Goal: Information Seeking & Learning: Understand process/instructions

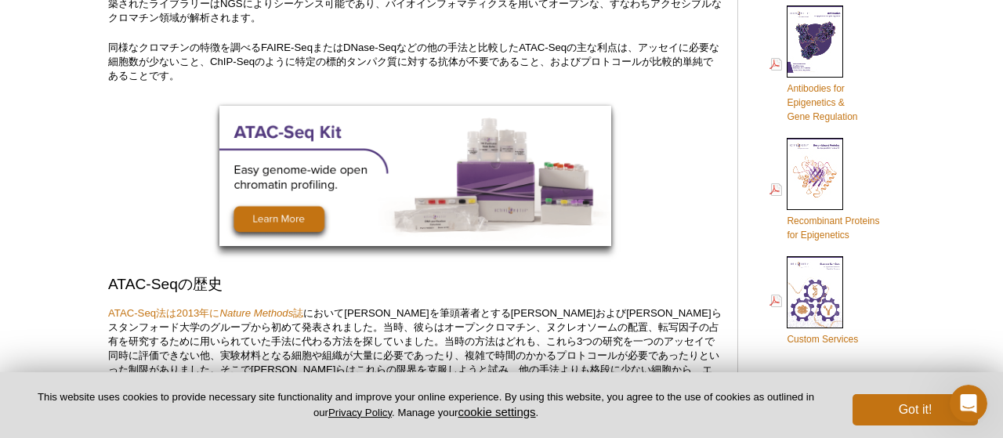
scroll to position [978, 0]
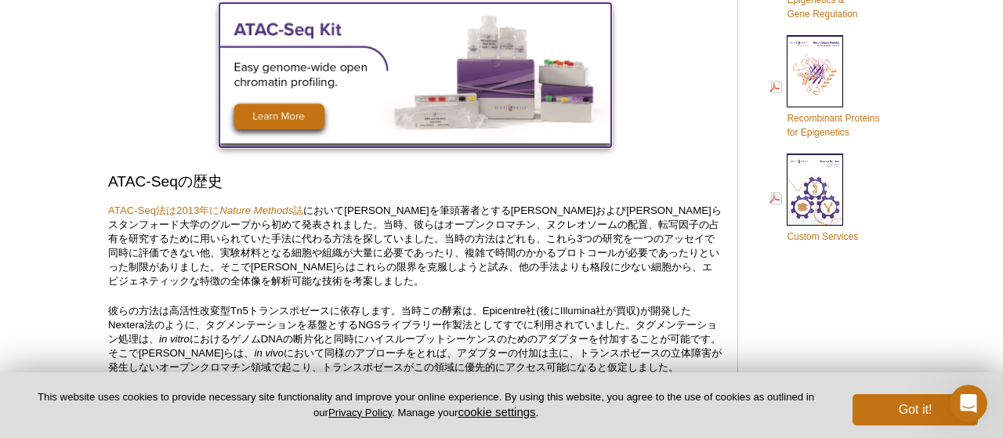
click at [308, 121] on img at bounding box center [415, 73] width 392 height 140
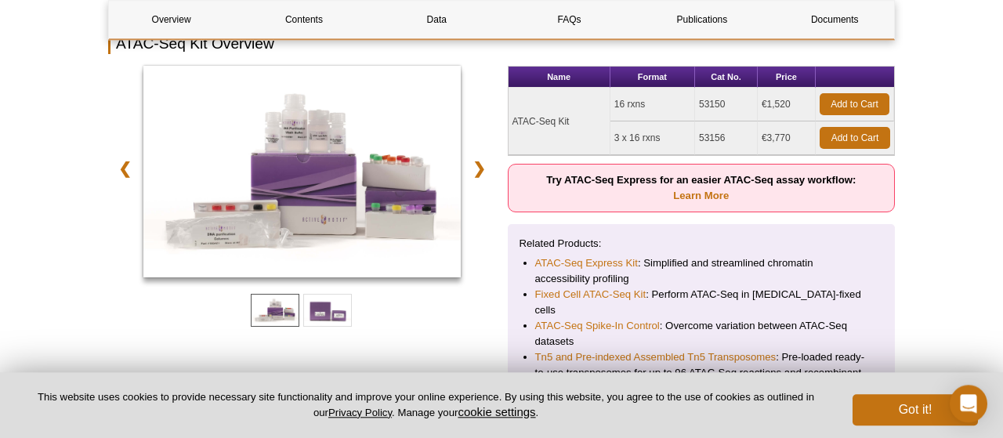
scroll to position [320, 0]
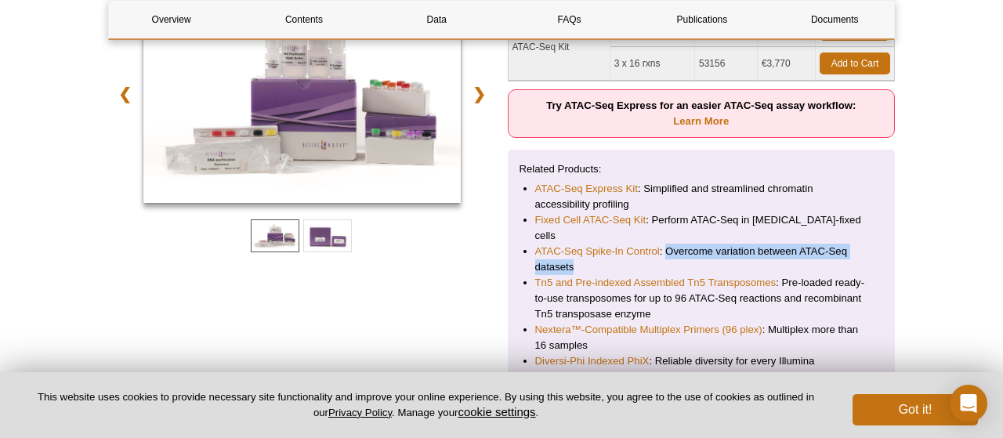
drag, startPoint x: 669, startPoint y: 231, endPoint x: 707, endPoint y: 253, distance: 43.5
click at [707, 253] on li "ATAC-Seq Spike-In Control : Overcome variation between ATAC-Seq datasets" at bounding box center [701, 259] width 333 height 31
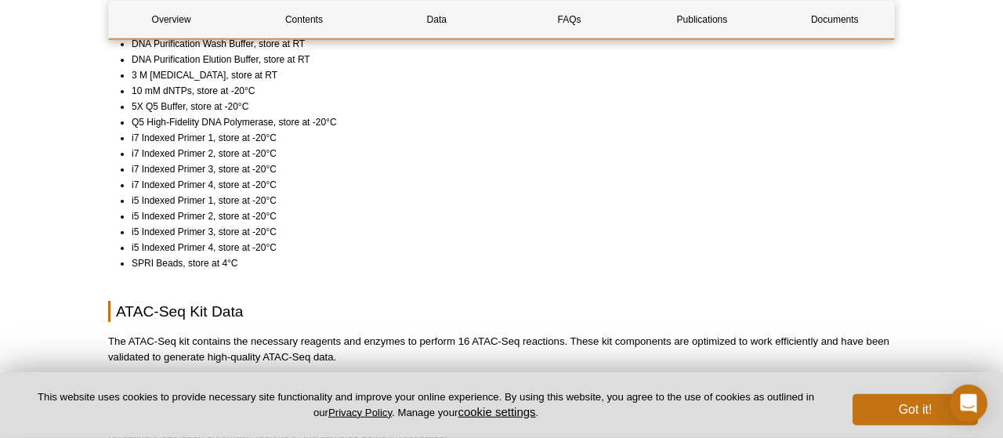
scroll to position [1379, 0]
drag, startPoint x: 131, startPoint y: 122, endPoint x: 259, endPoint y: 259, distance: 187.9
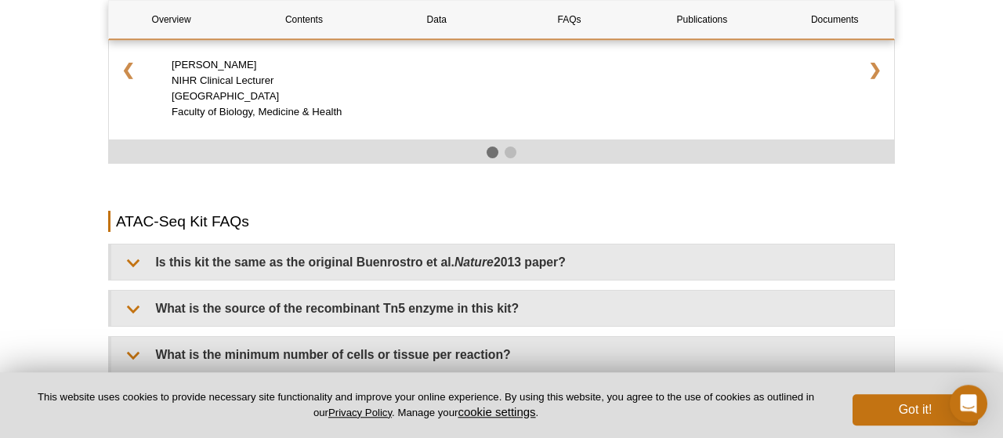
scroll to position [2682, 0]
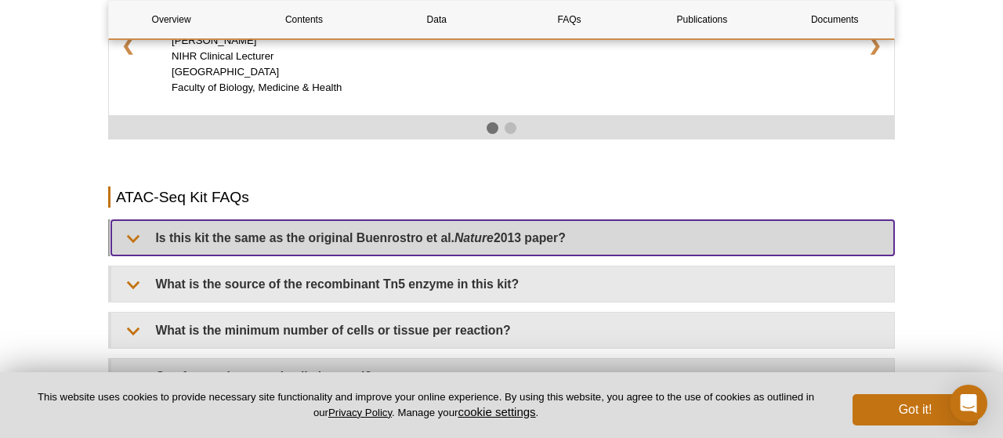
click at [336, 233] on summary "Is this kit the same as the original [PERSON_NAME] et al. Nature 2013 paper?" at bounding box center [502, 237] width 783 height 35
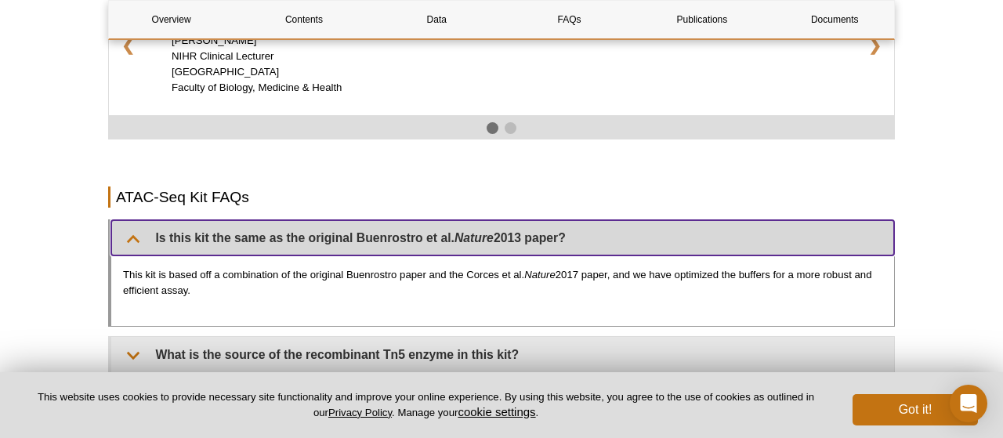
click at [362, 230] on summary "Is this kit the same as the original [PERSON_NAME] et al. Nature 2013 paper?" at bounding box center [502, 237] width 783 height 35
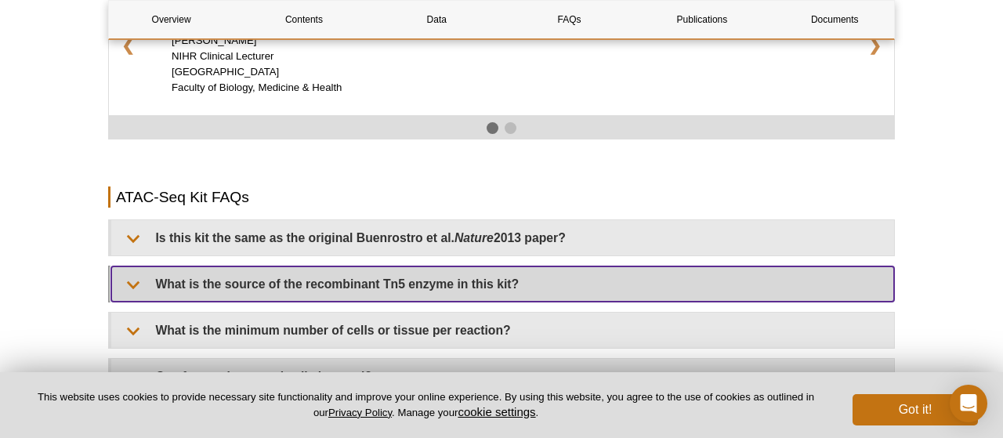
click at [392, 286] on summary "What is the source of the recombinant Tn5 enzyme in this kit?" at bounding box center [502, 283] width 783 height 35
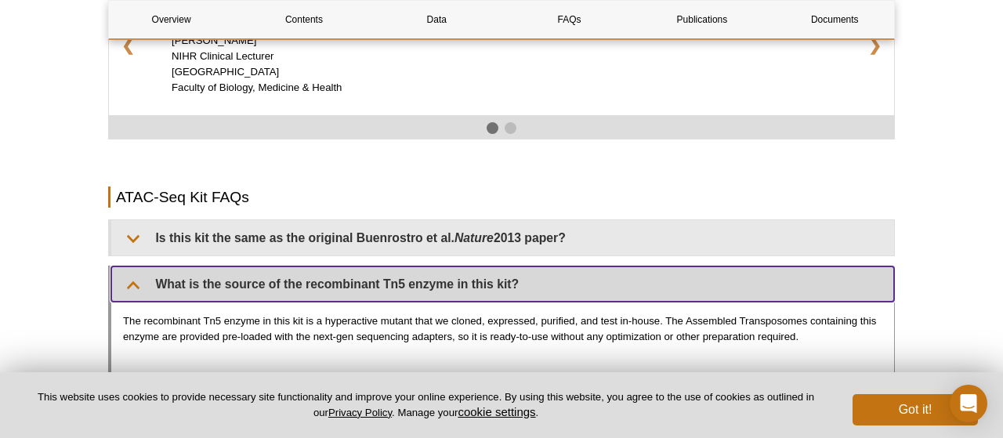
click at [392, 286] on summary "What is the source of the recombinant Tn5 enzyme in this kit?" at bounding box center [502, 283] width 783 height 35
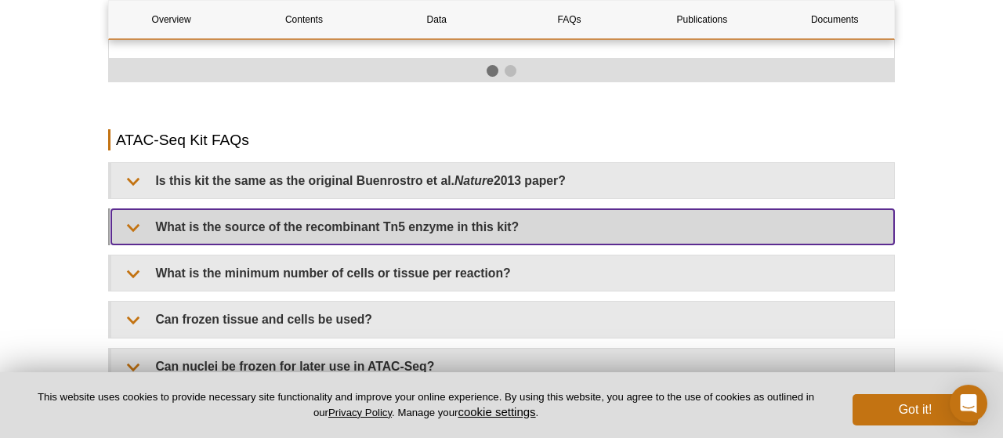
scroll to position [2764, 0]
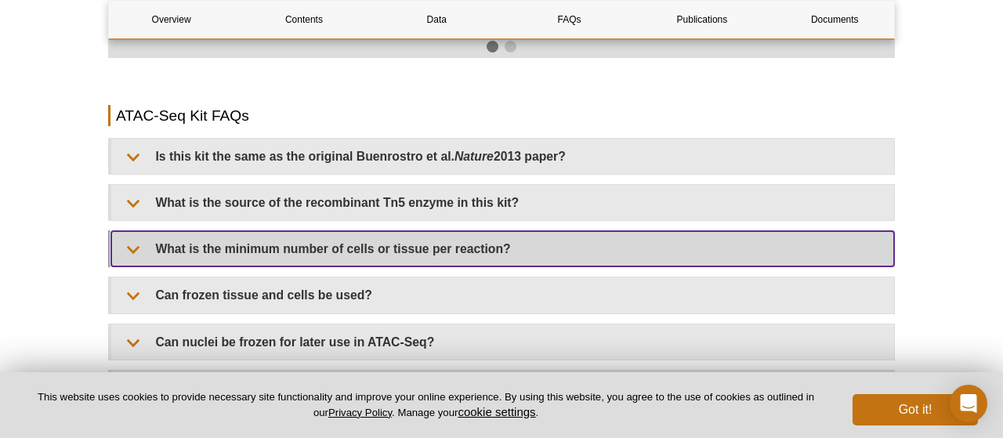
click at [402, 248] on summary "What is the minimum number of cells or tissue per reaction?" at bounding box center [502, 248] width 783 height 35
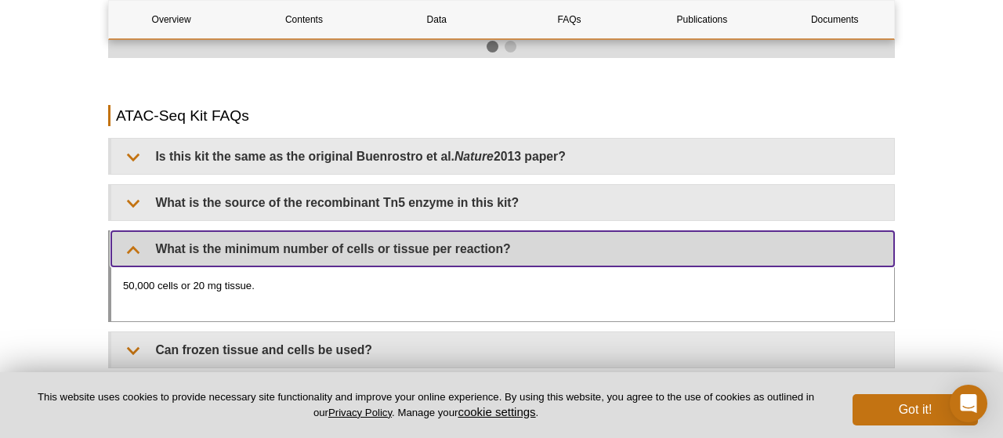
click at [432, 249] on summary "What is the minimum number of cells or tissue per reaction?" at bounding box center [502, 248] width 783 height 35
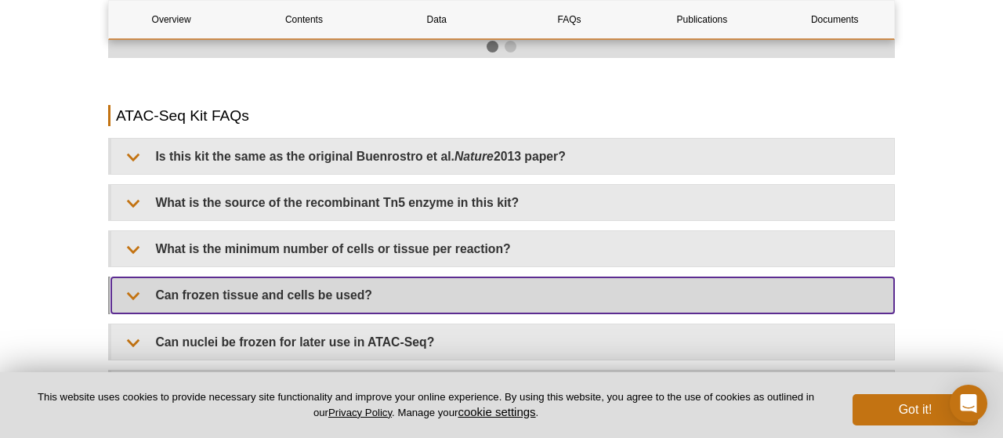
click at [432, 280] on summary "Can frozen tissue and cells be used?" at bounding box center [502, 294] width 783 height 35
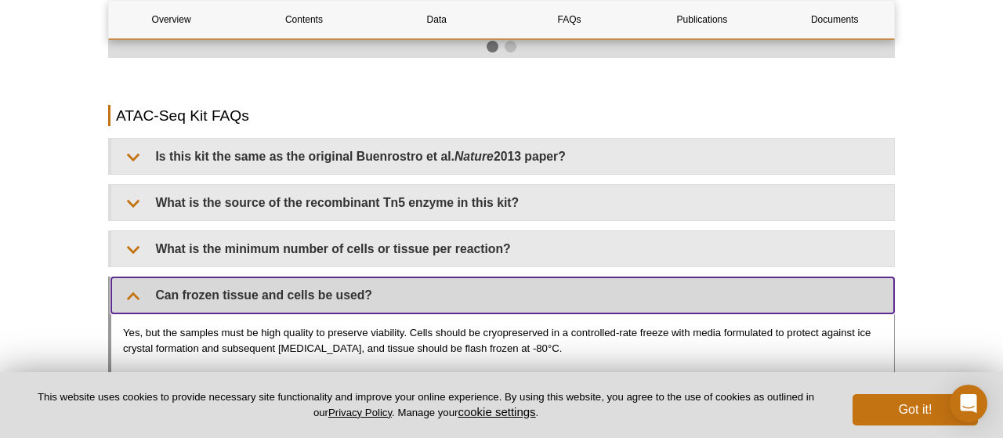
click at [432, 280] on summary "Can frozen tissue and cells be used?" at bounding box center [502, 294] width 783 height 35
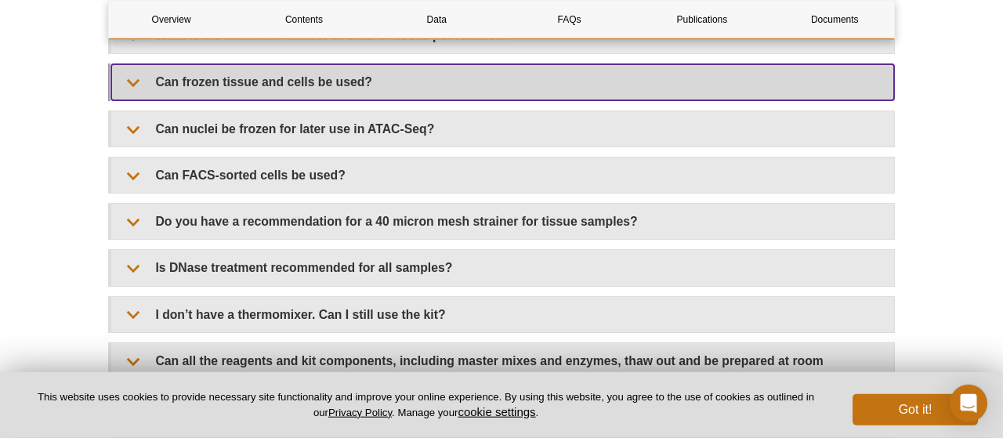
scroll to position [3008, 0]
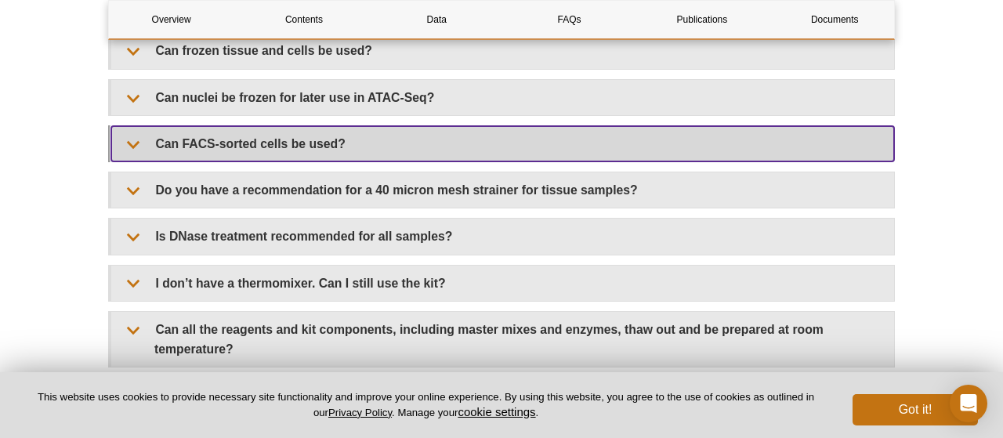
click at [383, 138] on summary "Can FACS-sorted cells be used?" at bounding box center [502, 143] width 783 height 35
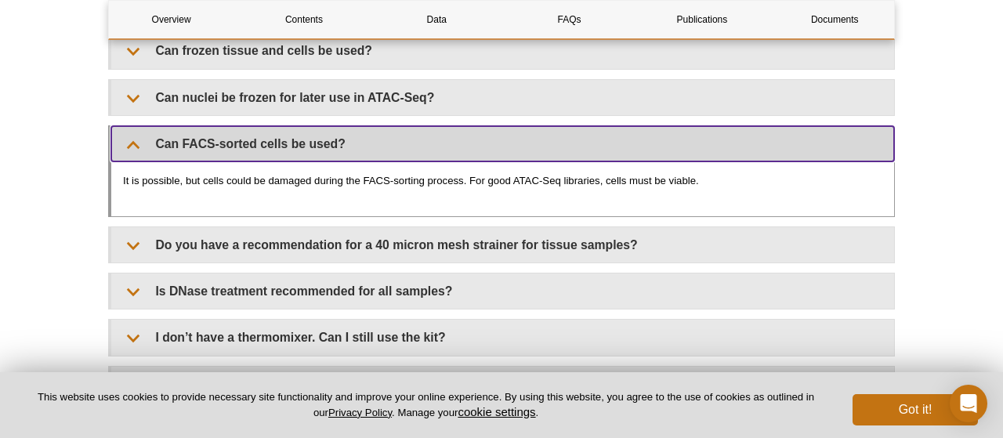
click at [383, 138] on summary "Can FACS-sorted cells be used?" at bounding box center [502, 143] width 783 height 35
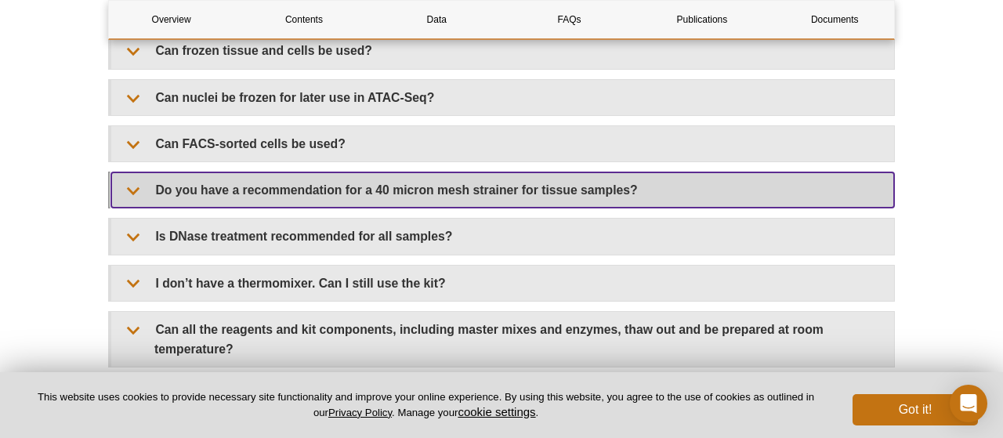
click at [436, 172] on summary "Do you have a recommendation for a 40 micron mesh strainer for tissue samples?" at bounding box center [502, 189] width 783 height 35
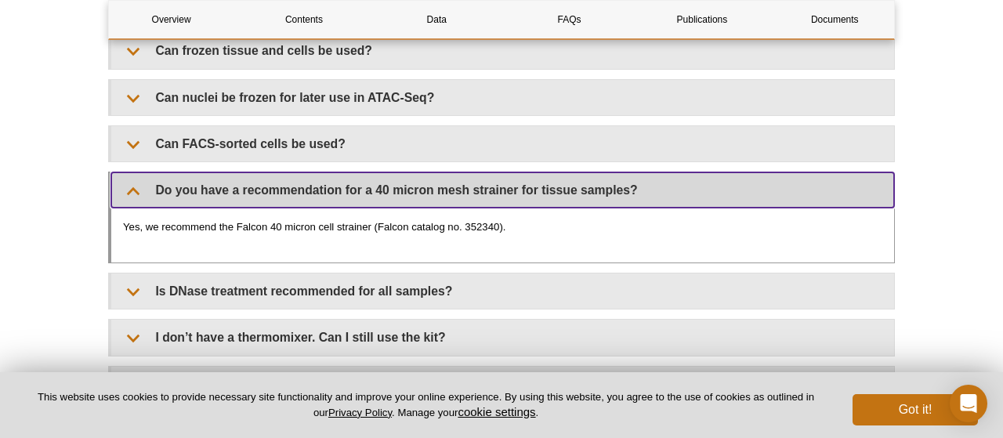
click at [444, 178] on summary "Do you have a recommendation for a 40 micron mesh strainer for tissue samples?" at bounding box center [502, 189] width 783 height 35
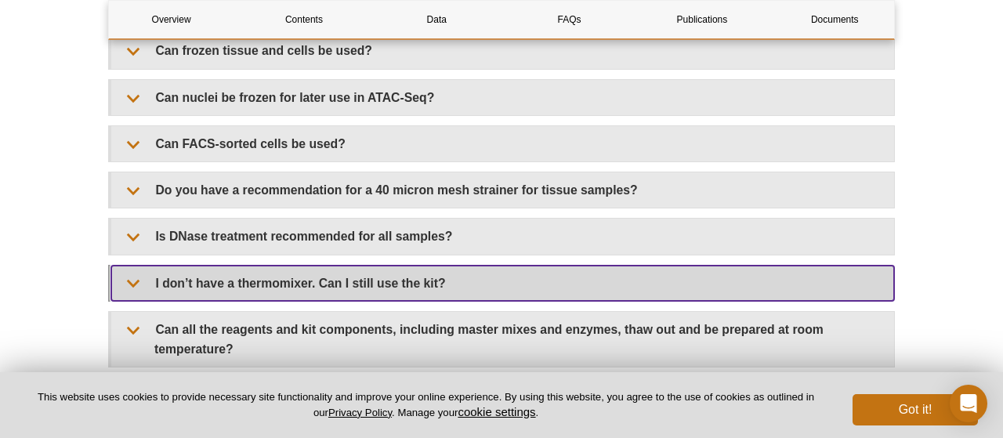
click at [476, 272] on summary "I don’t have a thermomixer. Can I still use the kit?" at bounding box center [502, 283] width 783 height 35
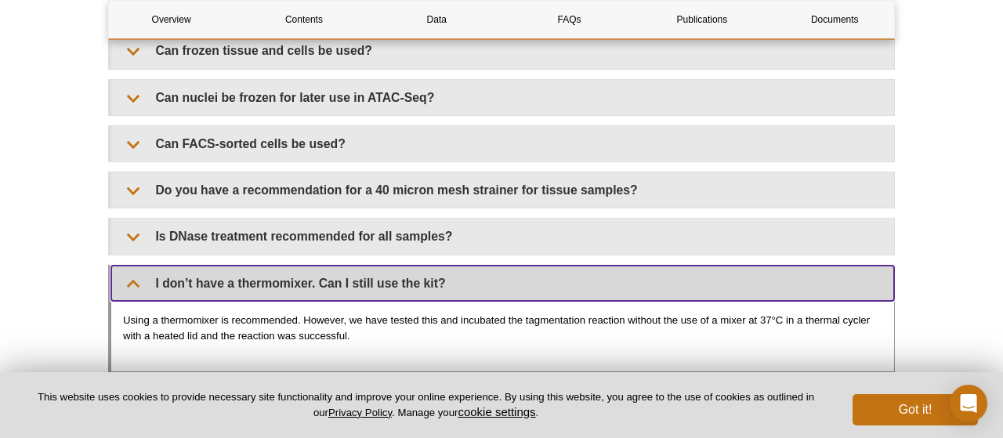
scroll to position [3090, 0]
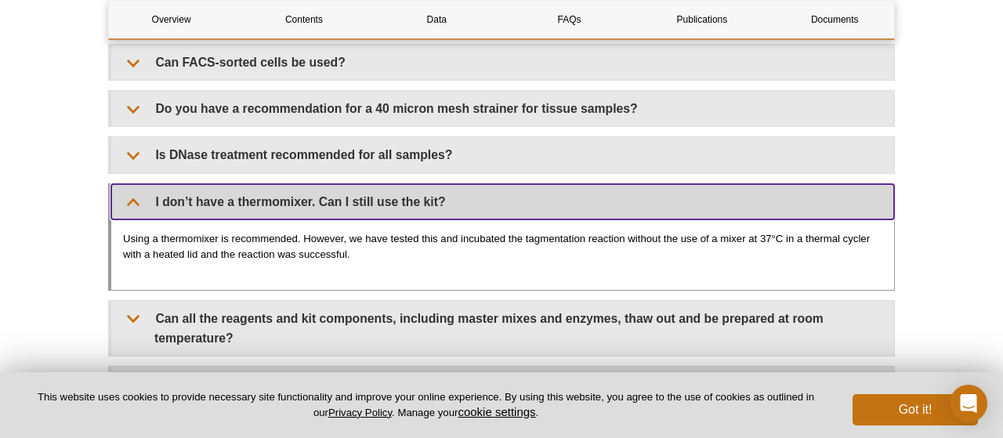
click at [454, 200] on summary "I don’t have a thermomixer. Can I still use the kit?" at bounding box center [502, 201] width 783 height 35
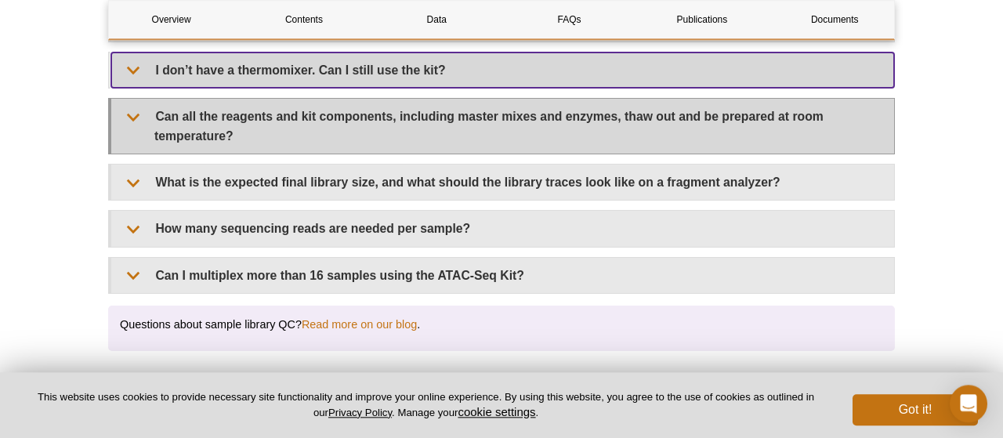
scroll to position [3253, 0]
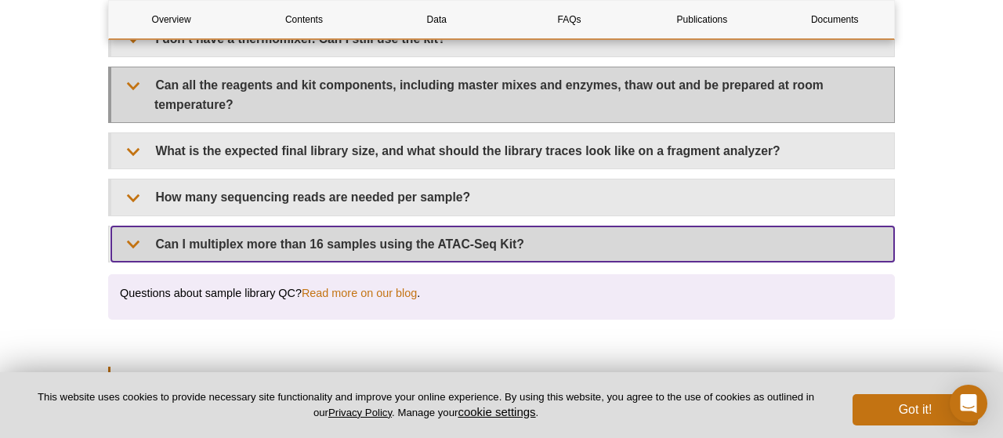
click at [458, 230] on summary "Can I multiplex more than 16 samples using the ATAC-Seq Kit?" at bounding box center [502, 243] width 783 height 35
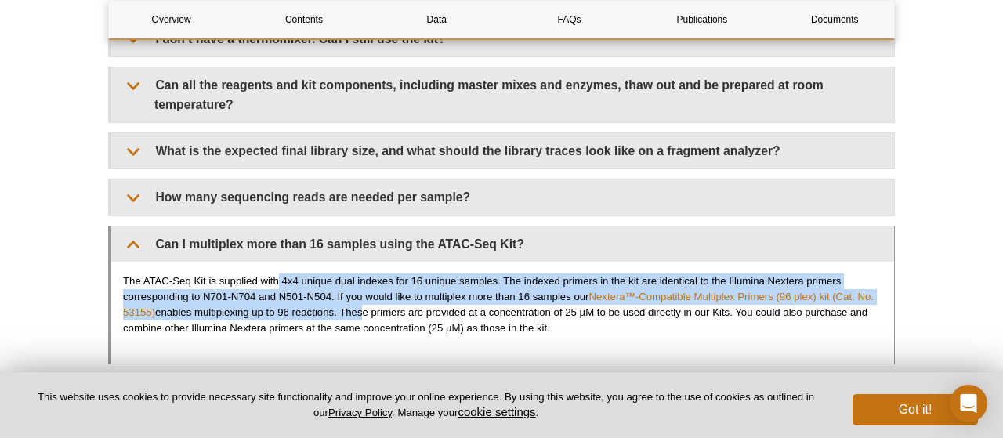
drag, startPoint x: 277, startPoint y: 265, endPoint x: 361, endPoint y: 301, distance: 92.0
click at [361, 301] on p "The ATAC-Seq Kit is supplied with 4x4 unique dual indexes for 16 unique samples…" at bounding box center [502, 304] width 759 height 63
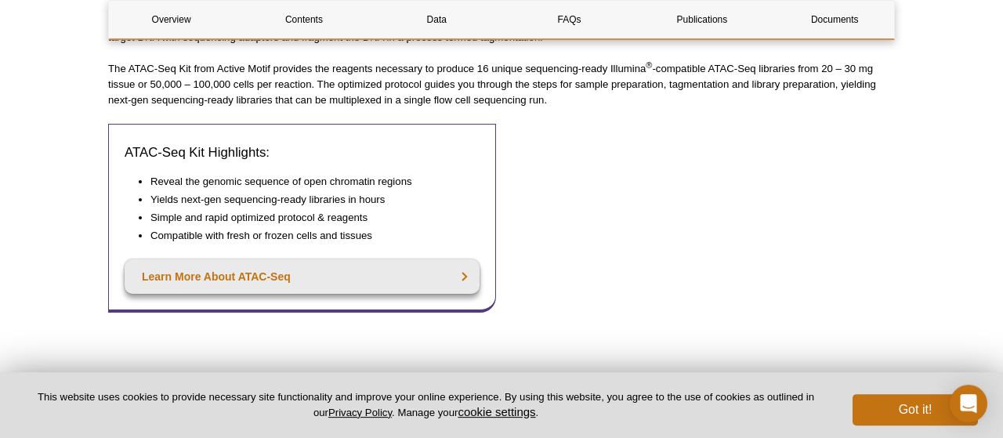
scroll to position [808, 0]
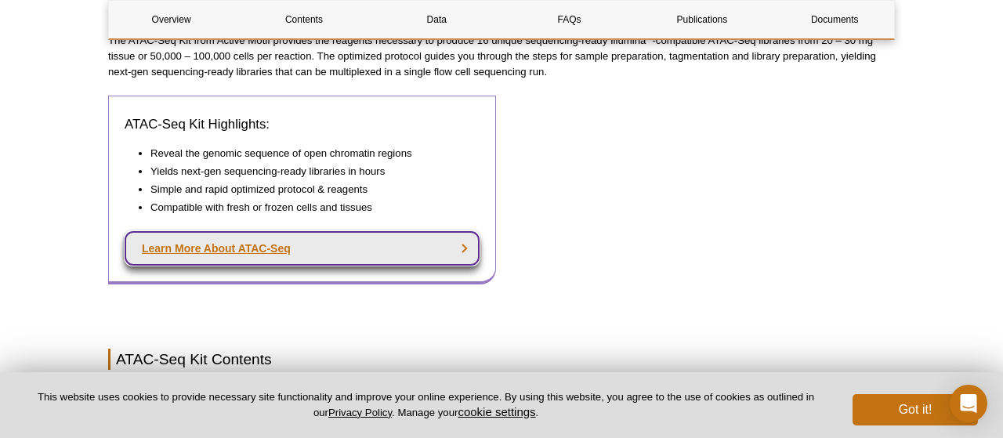
click at [374, 241] on link "Learn More About ATAC-Seq" at bounding box center [302, 248] width 355 height 34
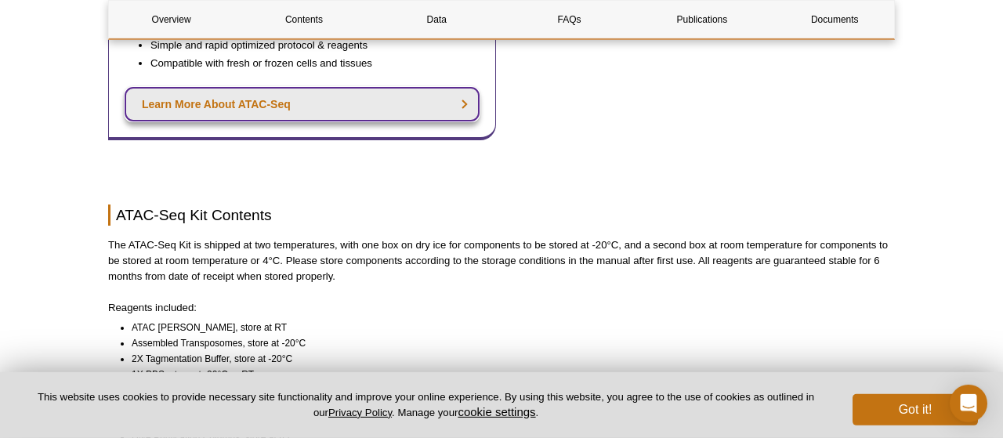
scroll to position [971, 0]
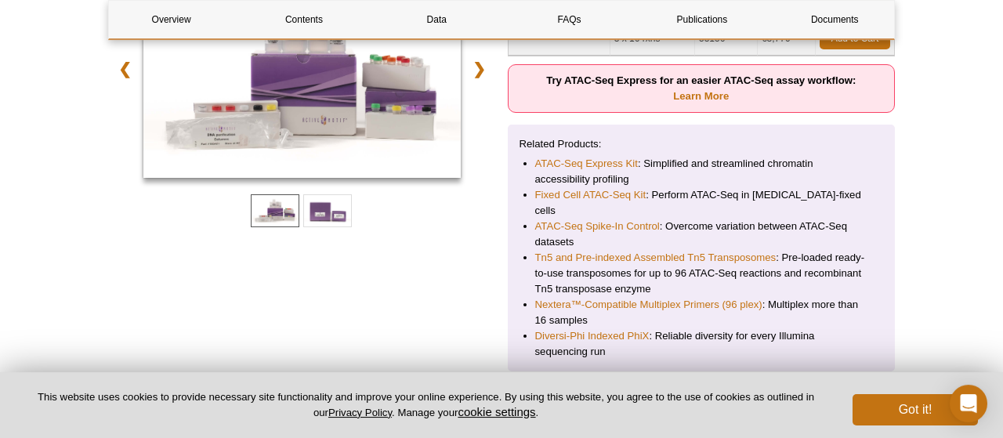
scroll to position [277, 0]
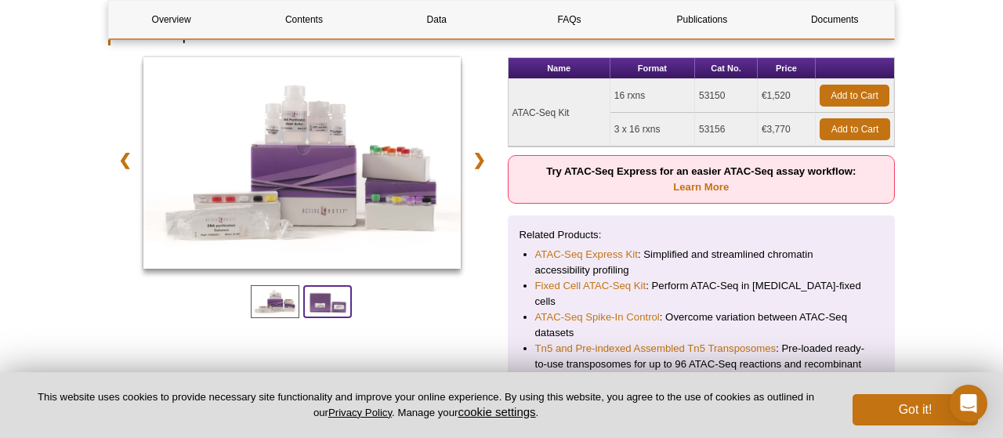
click at [314, 289] on span at bounding box center [327, 301] width 49 height 33
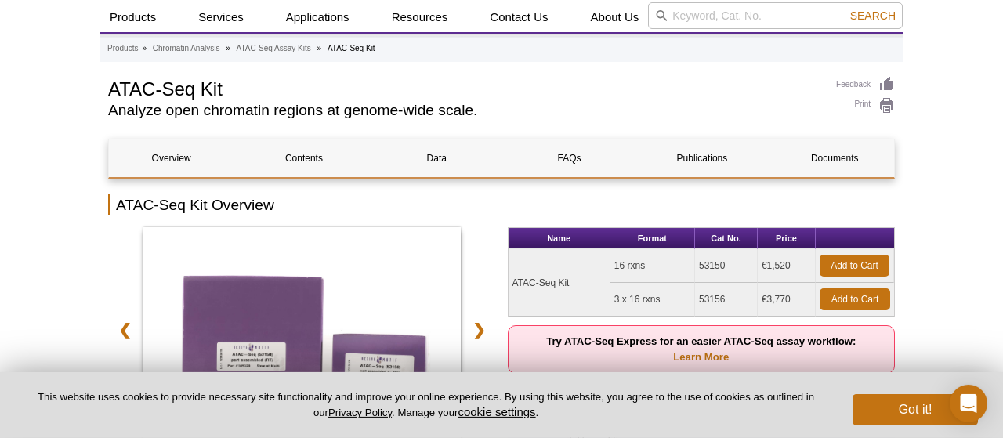
scroll to position [28, 0]
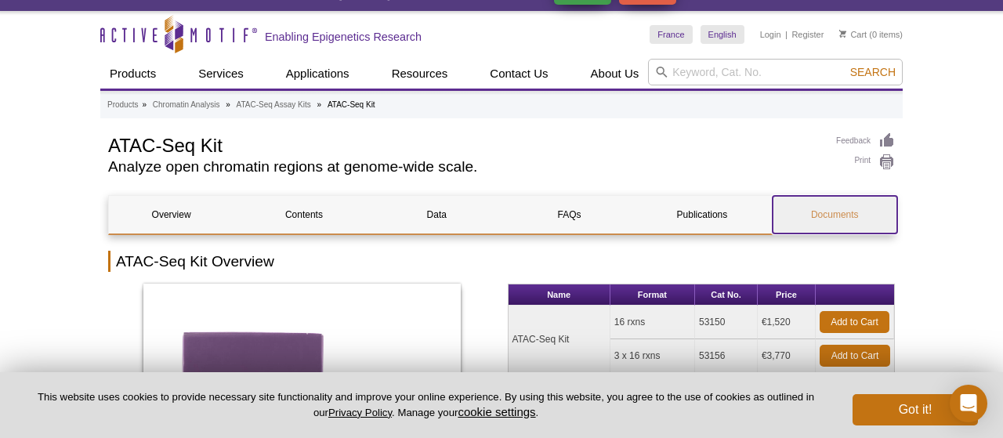
click at [831, 217] on link "Documents" at bounding box center [834, 215] width 125 height 38
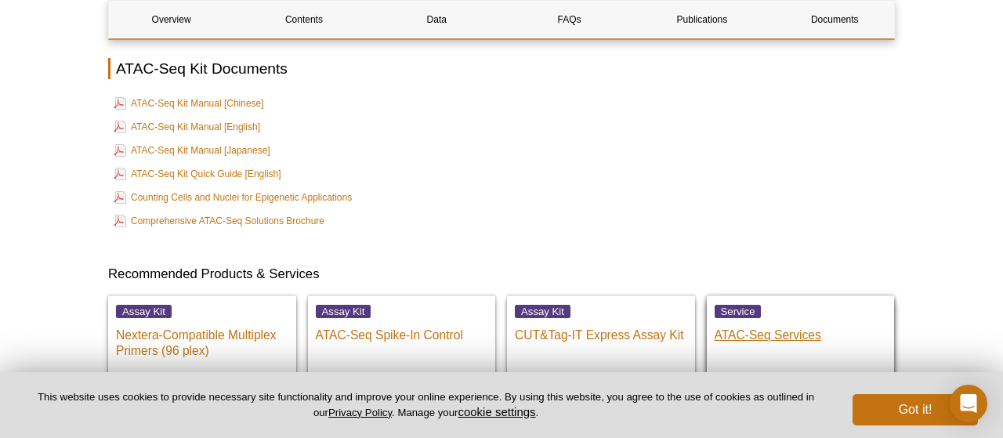
scroll to position [3837, 0]
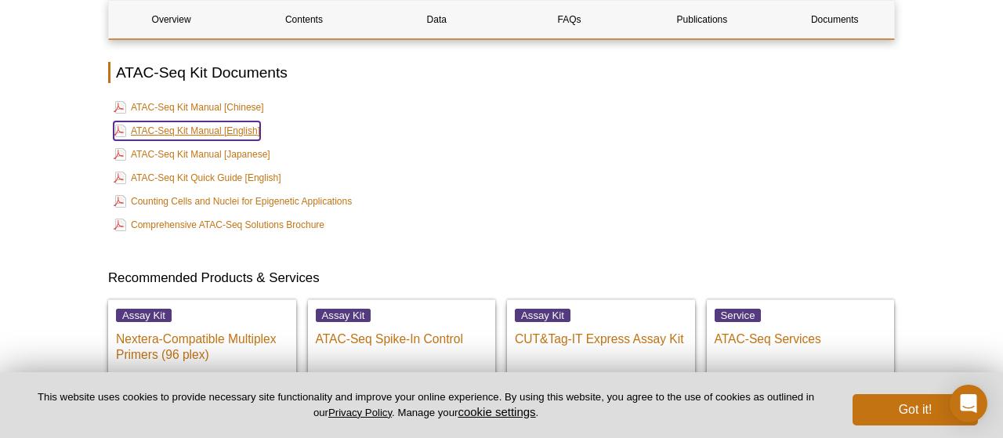
click at [217, 125] on link "ATAC-Seq Kit Manual [English]" at bounding box center [187, 130] width 146 height 19
